Goal: Task Accomplishment & Management: Manage account settings

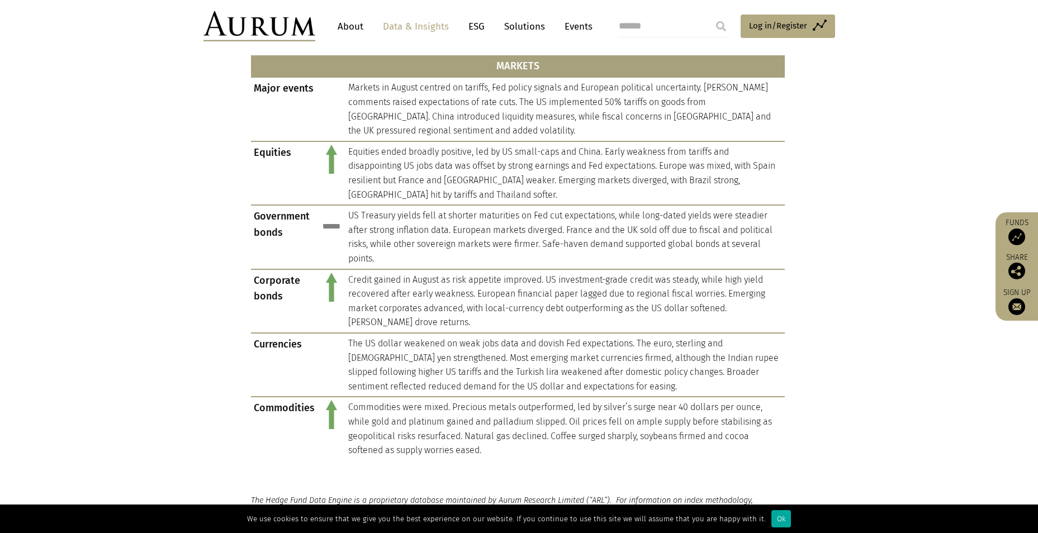
scroll to position [783, 0]
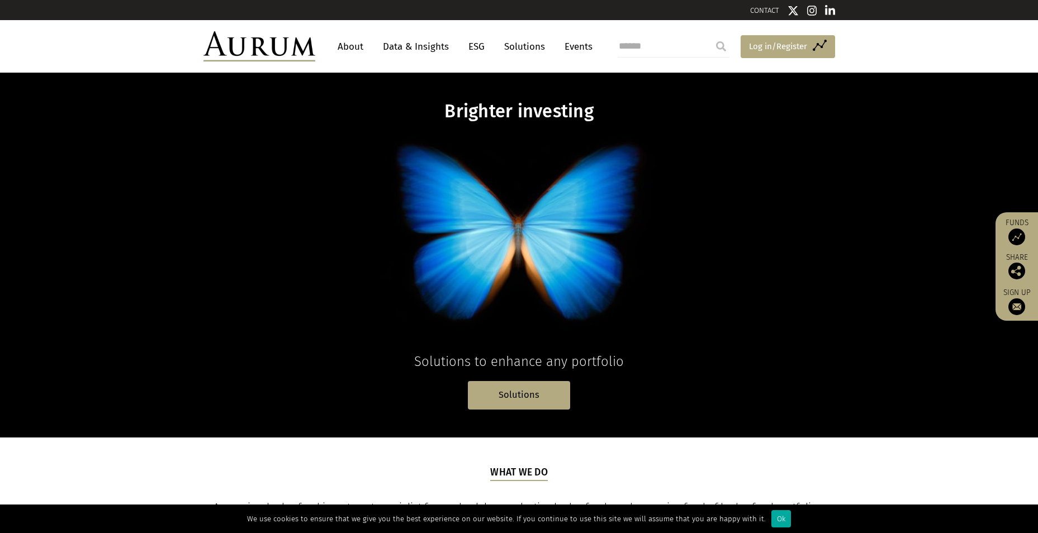
click at [789, 45] on span "Log in/Register" at bounding box center [778, 46] width 58 height 13
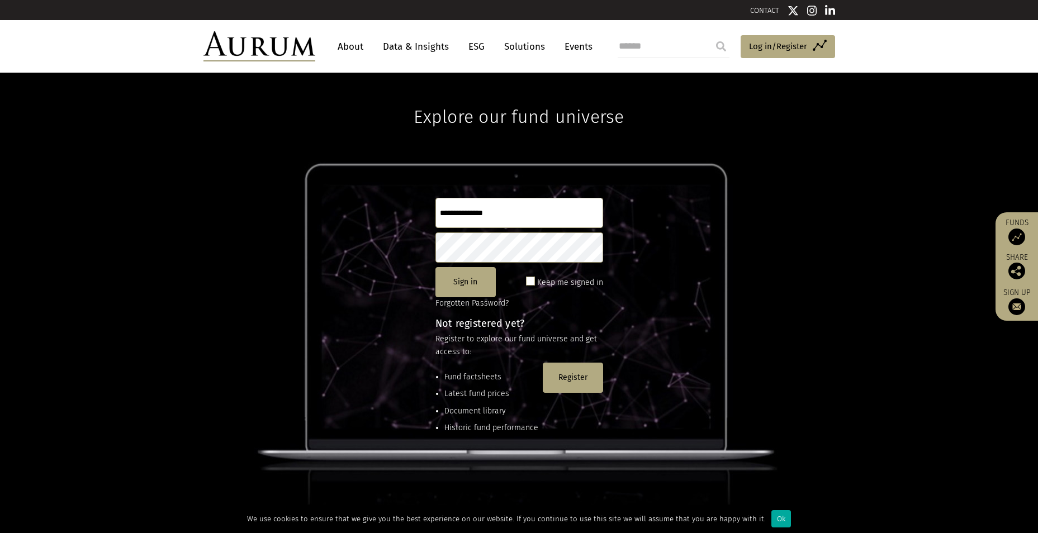
click at [474, 215] on input "text" at bounding box center [520, 213] width 168 height 30
type input "**********"
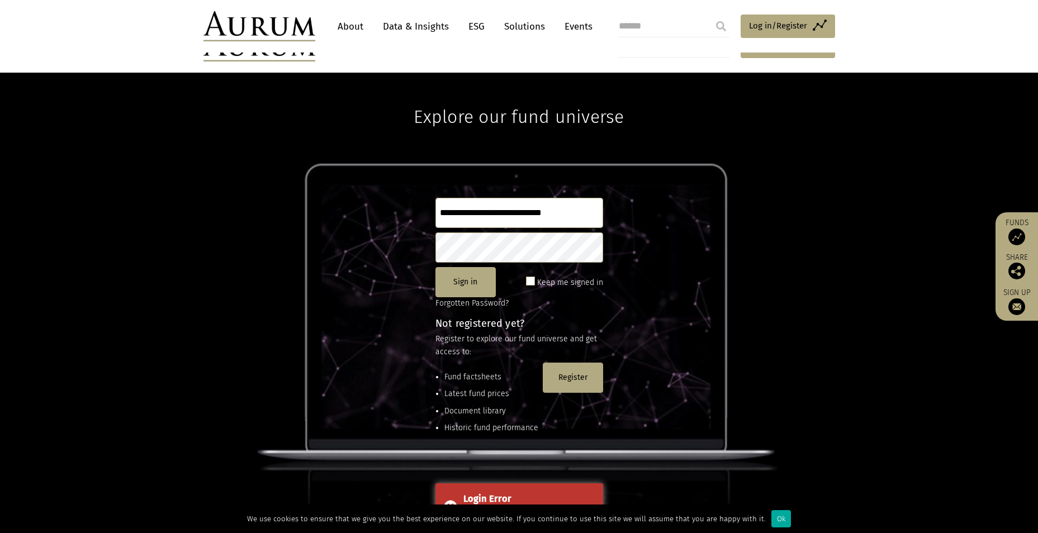
scroll to position [148, 0]
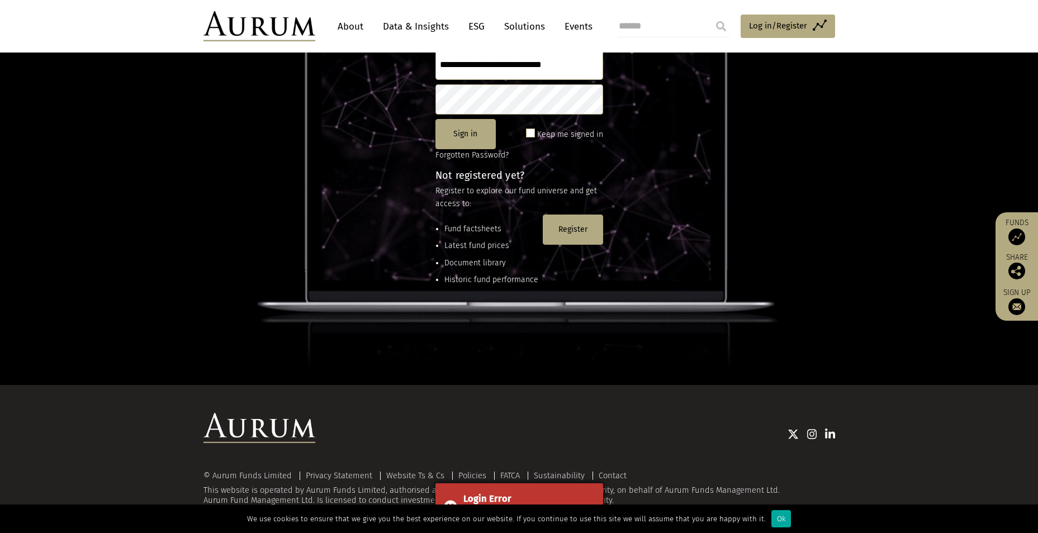
click at [528, 502] on div "Login Error" at bounding box center [529, 499] width 131 height 15
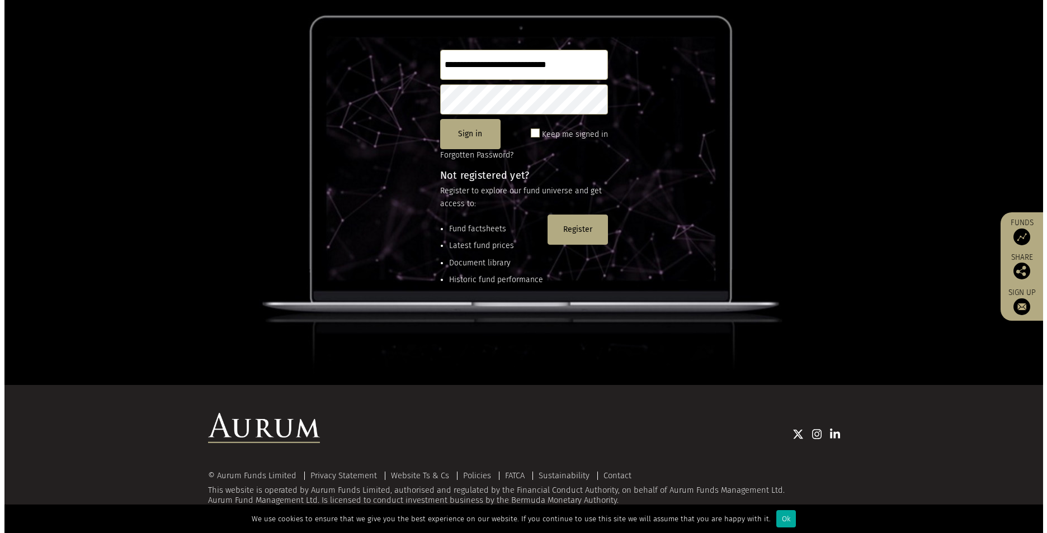
scroll to position [0, 0]
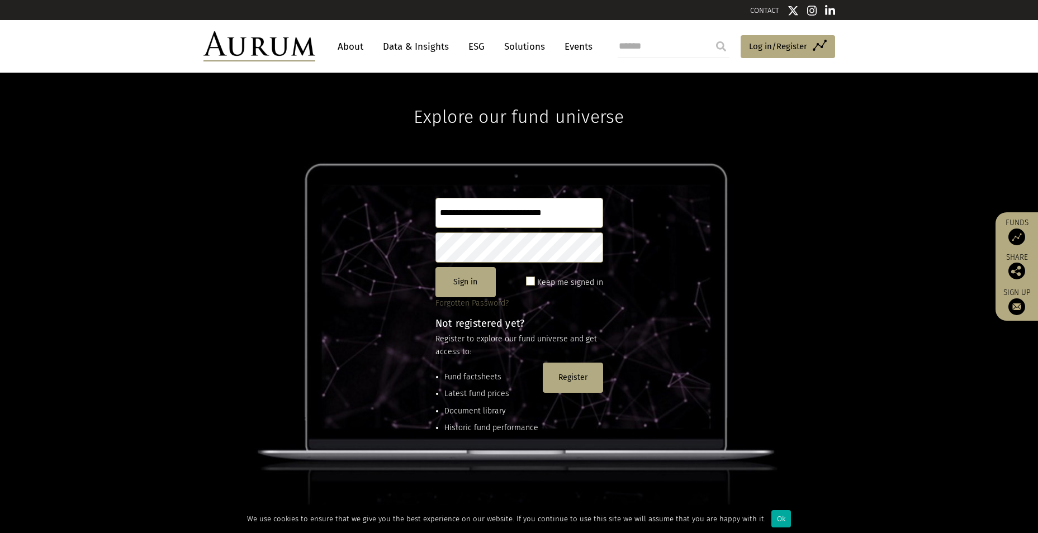
click at [460, 303] on link "Forgotten Password?" at bounding box center [472, 304] width 73 height 10
